Goal: Task Accomplishment & Management: Manage account settings

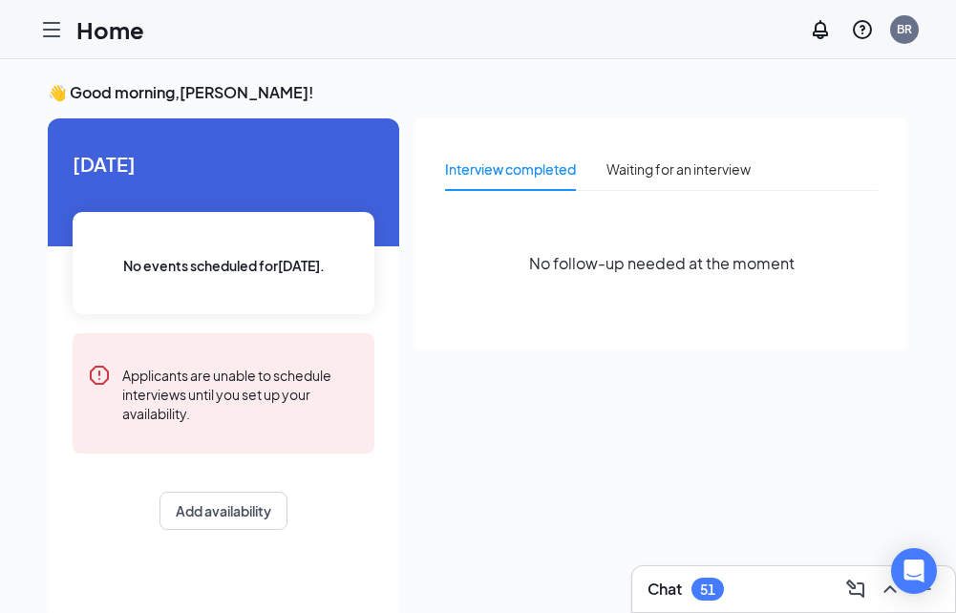
click at [49, 32] on icon "Hamburger" at bounding box center [51, 29] width 23 height 23
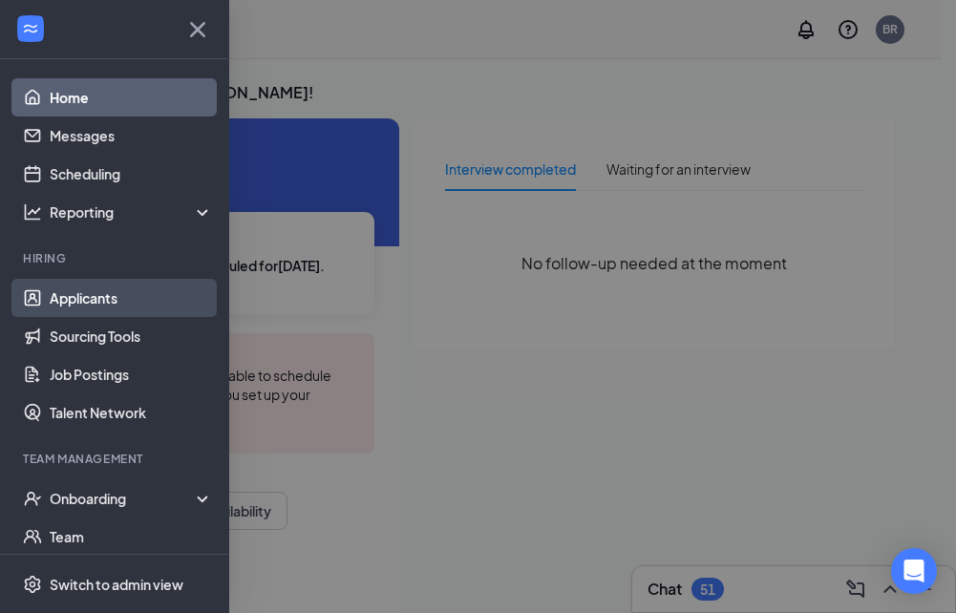
click at [83, 294] on link "Applicants" at bounding box center [131, 298] width 163 height 38
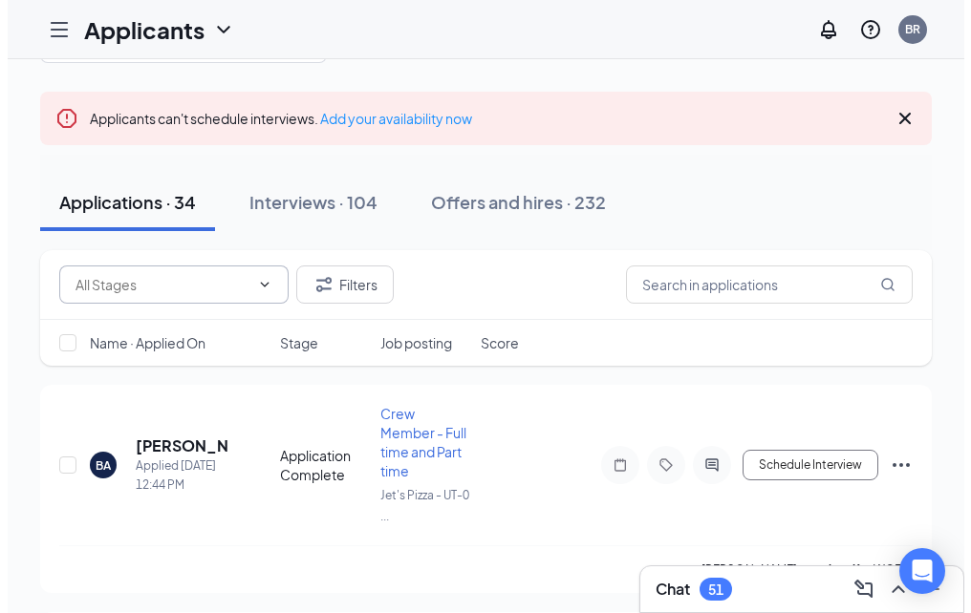
scroll to position [191, 0]
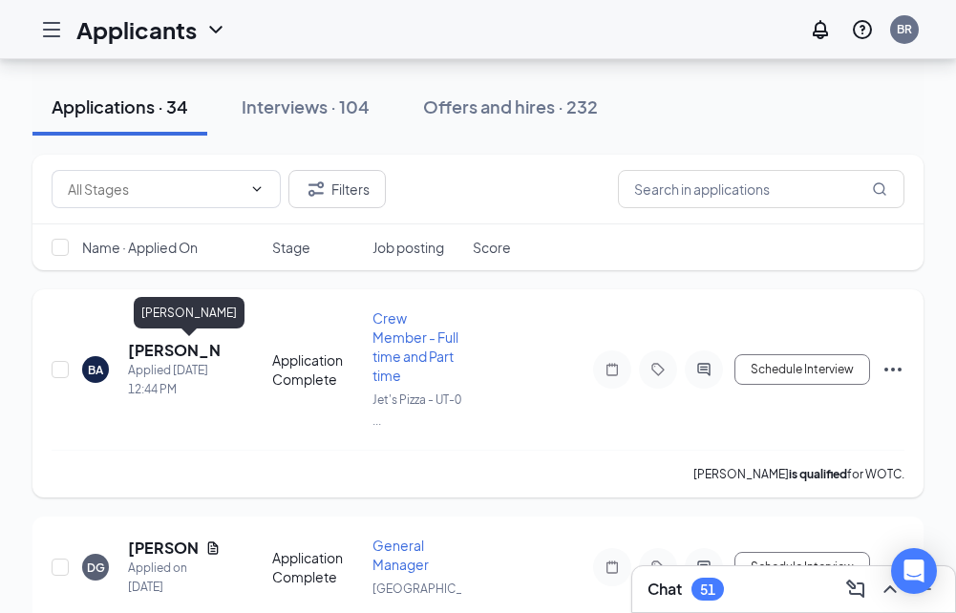
click at [179, 350] on h5 "[PERSON_NAME]" at bounding box center [174, 350] width 93 height 21
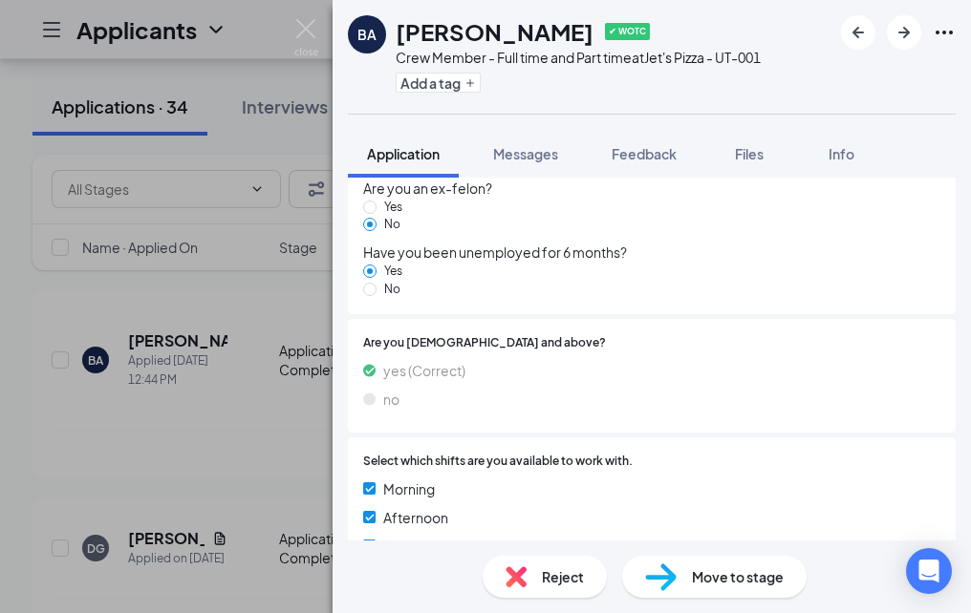
scroll to position [1888, 0]
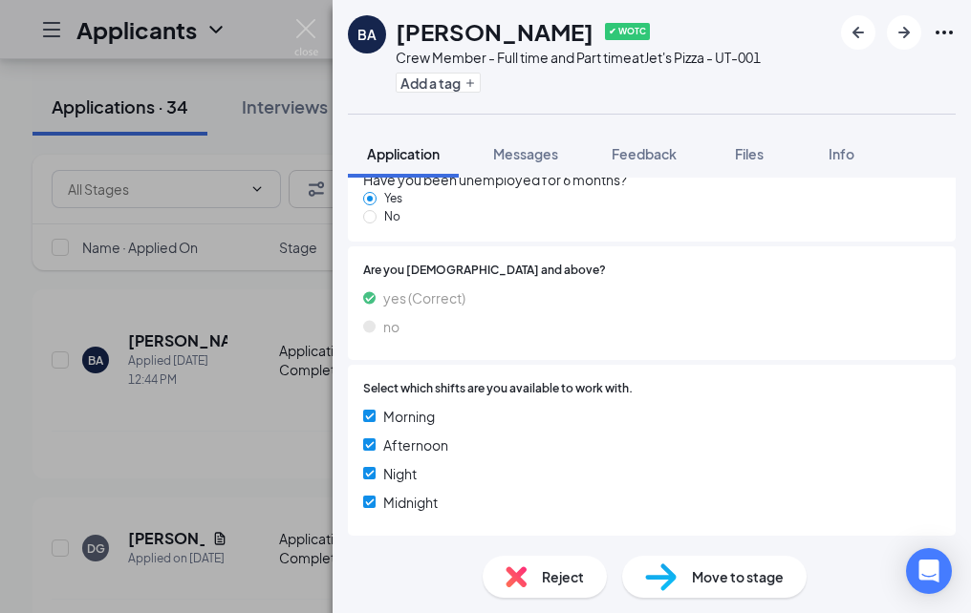
click at [319, 29] on div "BA [PERSON_NAME] ✔ WOTC Crew Member - Full time and Part time at Jet's Pizza - …" at bounding box center [485, 306] width 971 height 613
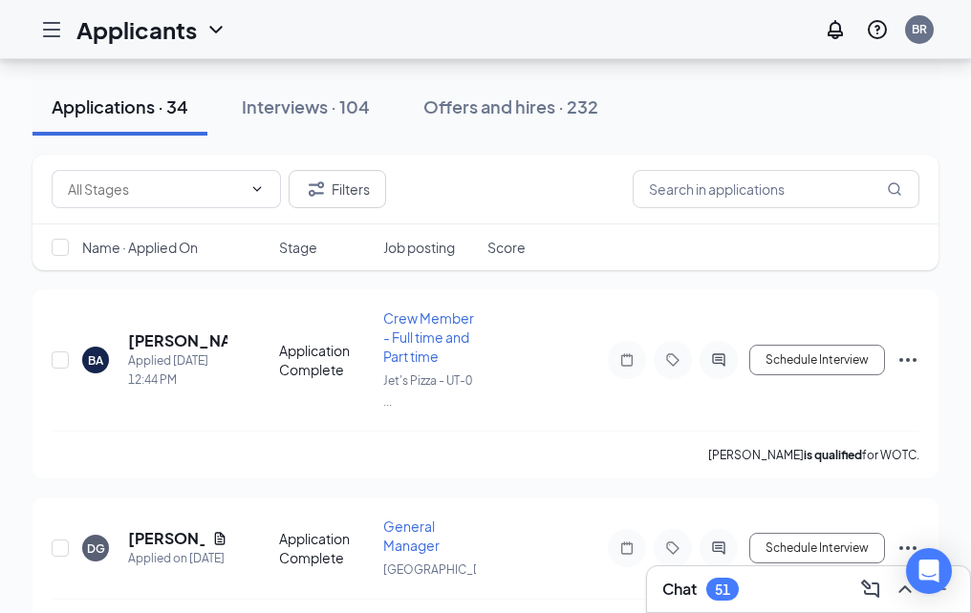
click at [306, 31] on div "Applicants BR" at bounding box center [485, 29] width 971 height 59
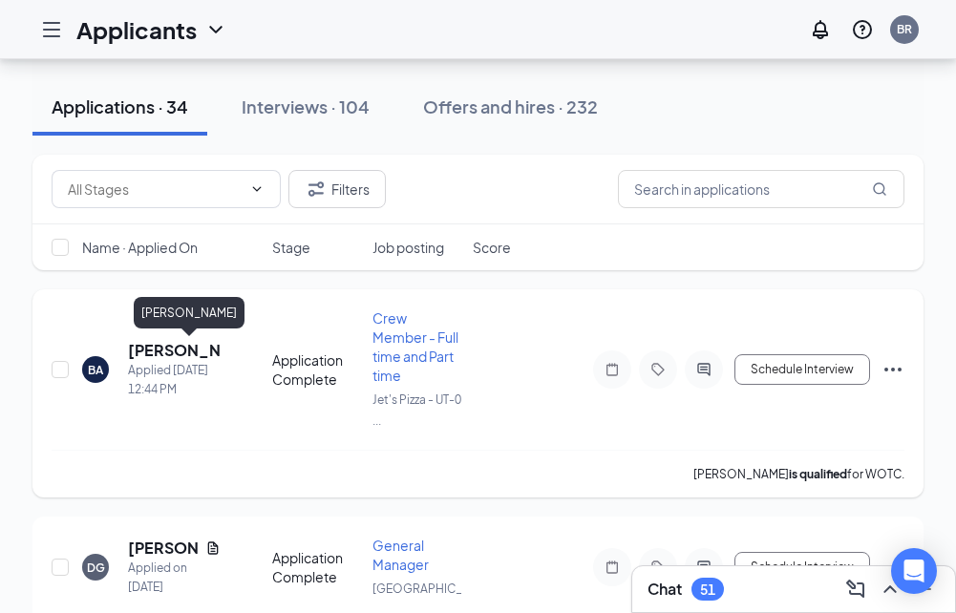
drag, startPoint x: 170, startPoint y: 354, endPoint x: 161, endPoint y: 354, distance: 9.6
click at [167, 354] on h5 "[PERSON_NAME]" at bounding box center [174, 350] width 93 height 21
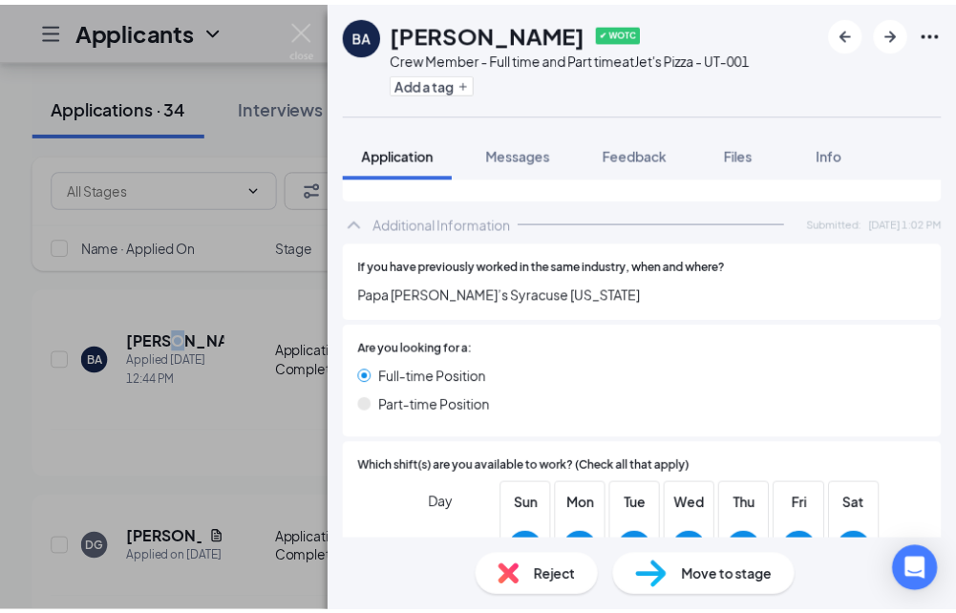
scroll to position [264, 0]
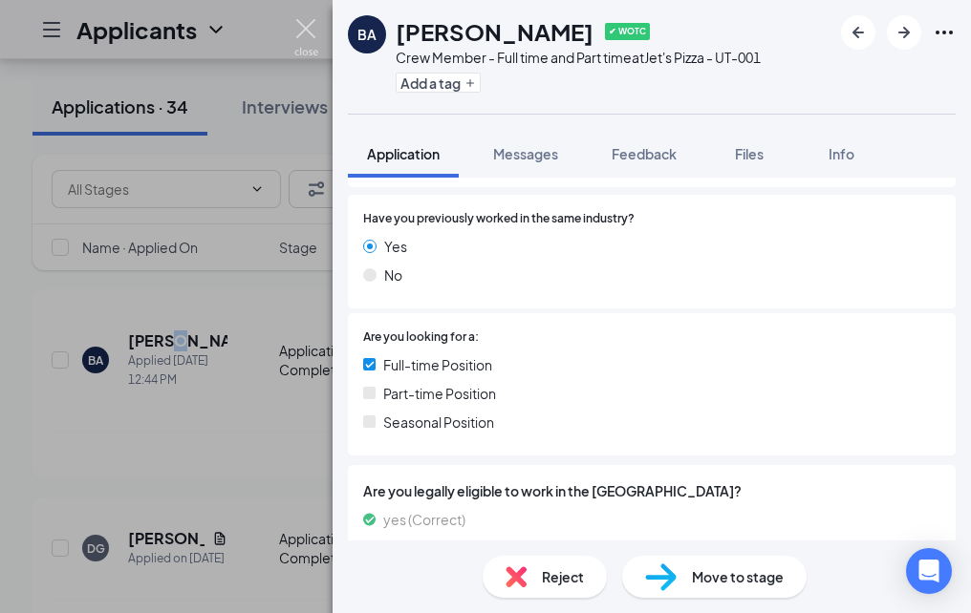
click at [304, 29] on img at bounding box center [306, 37] width 24 height 37
